Goal: Navigation & Orientation: Go to known website

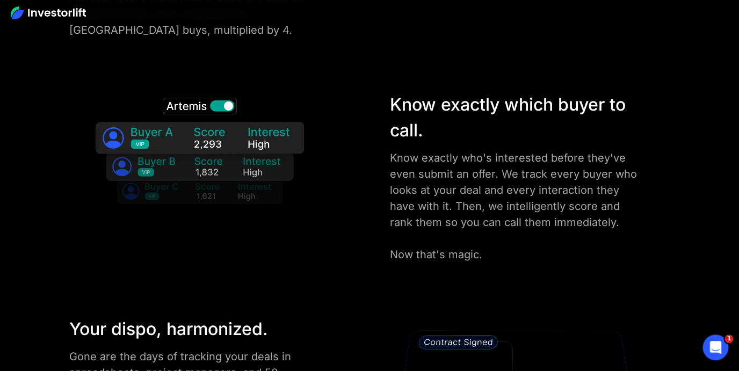
scroll to position [1714, 0]
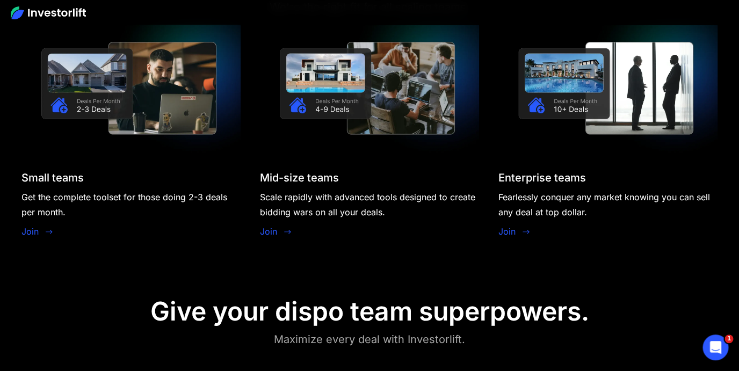
scroll to position [770, 0]
